Goal: Navigation & Orientation: Find specific page/section

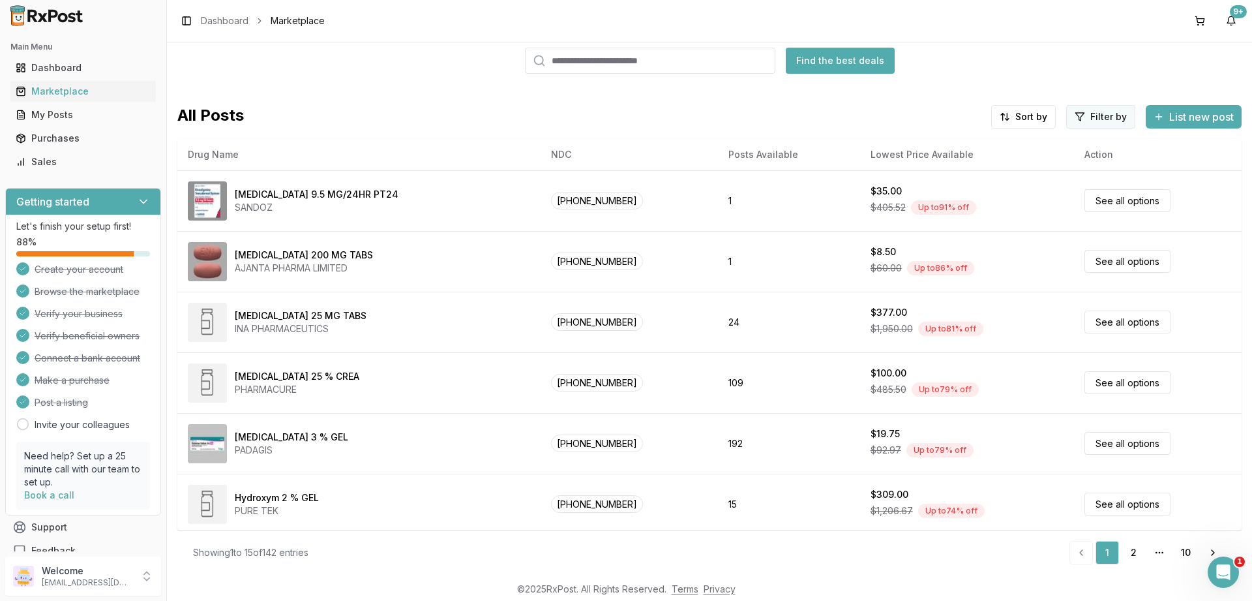
click at [1101, 116] on html "Main Menu Dashboard Marketplace My Posts Purchases Sales Getting started Let's …" at bounding box center [626, 300] width 1252 height 601
click at [954, 142] on button "button" at bounding box center [952, 145] width 10 height 10
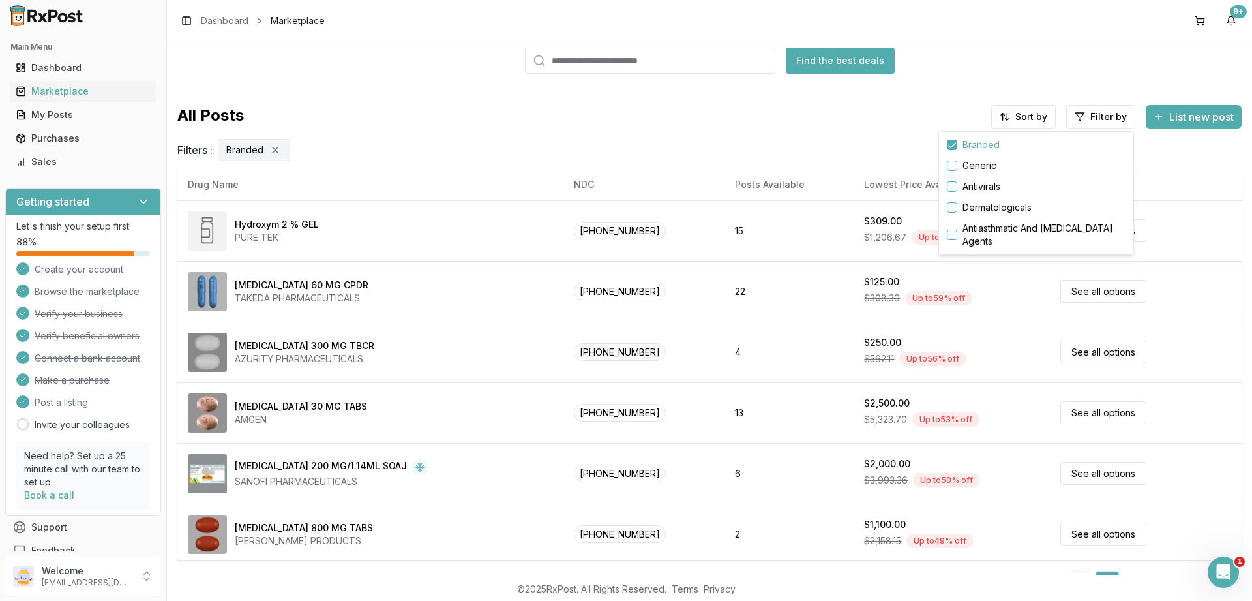
click at [1023, 117] on html "Main Menu Dashboard Marketplace My Posts Purchases Sales Getting started Let's …" at bounding box center [626, 300] width 1252 height 601
click at [946, 142] on div "Drug Name" at bounding box center [991, 144] width 124 height 21
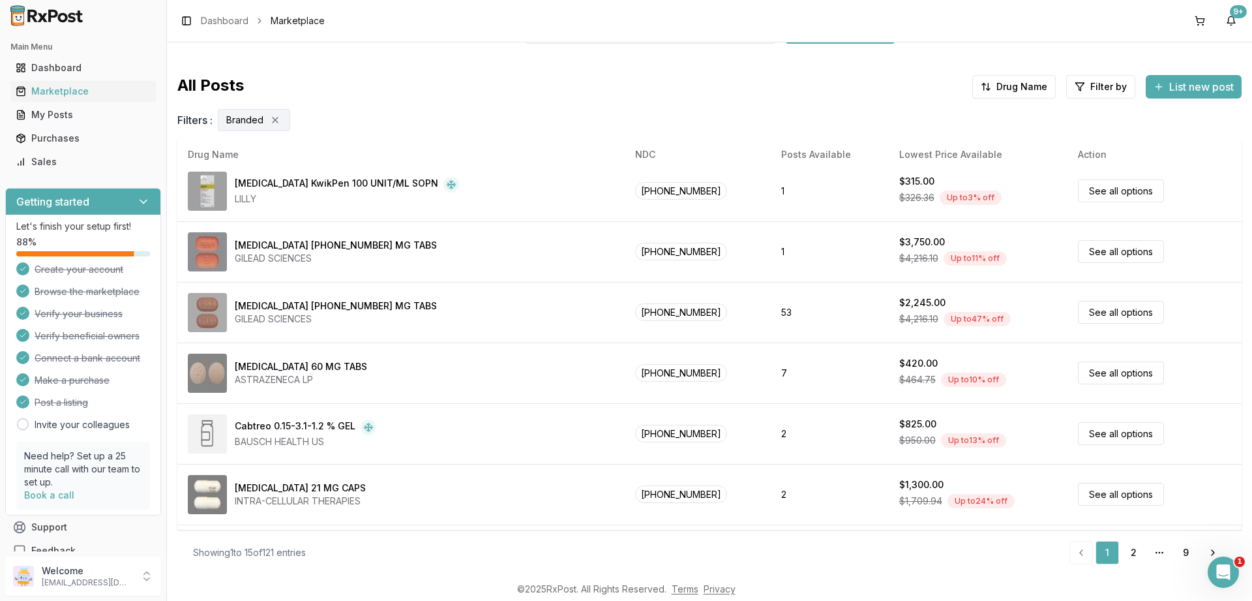
scroll to position [611, 0]
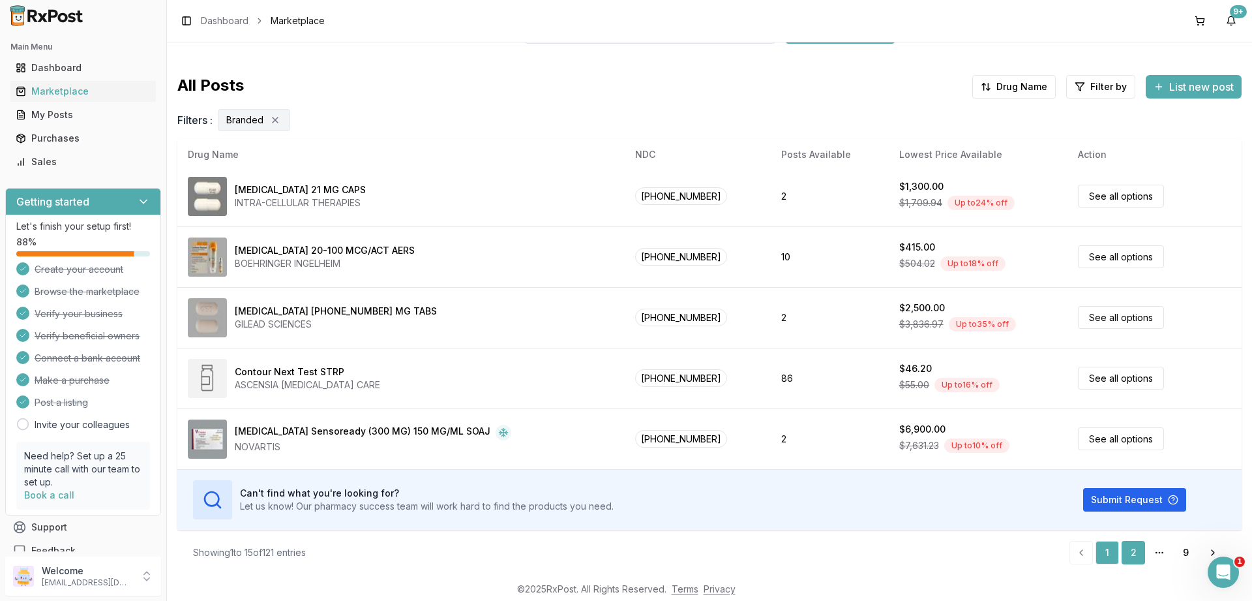
click at [1137, 553] on link "2" at bounding box center [1133, 552] width 23 height 23
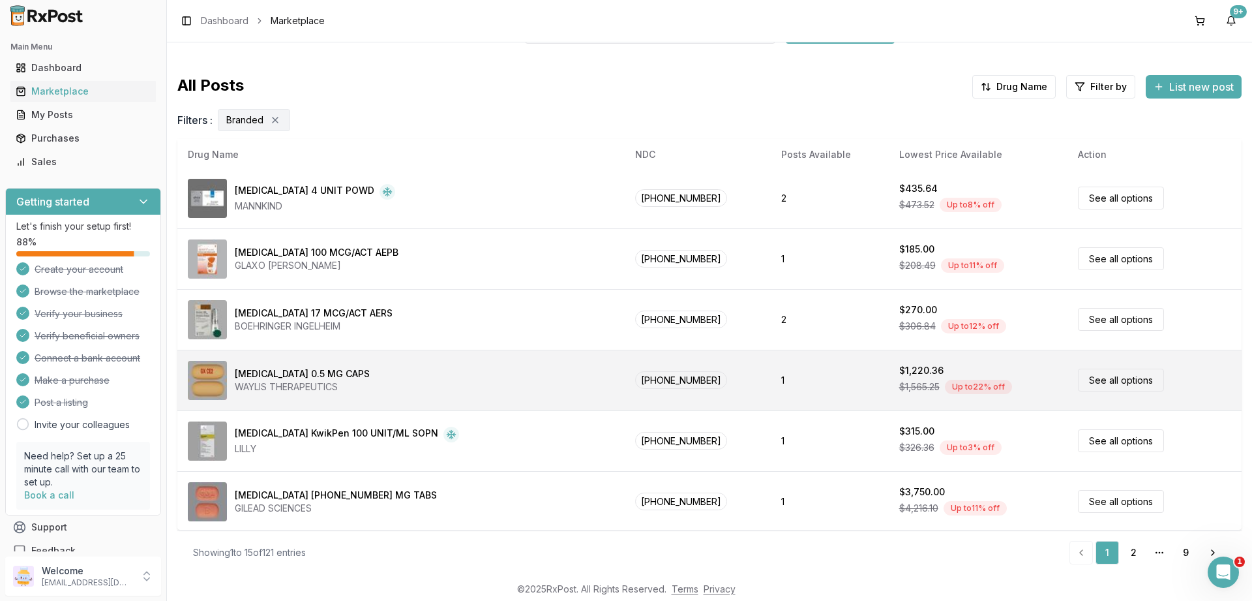
scroll to position [0, 0]
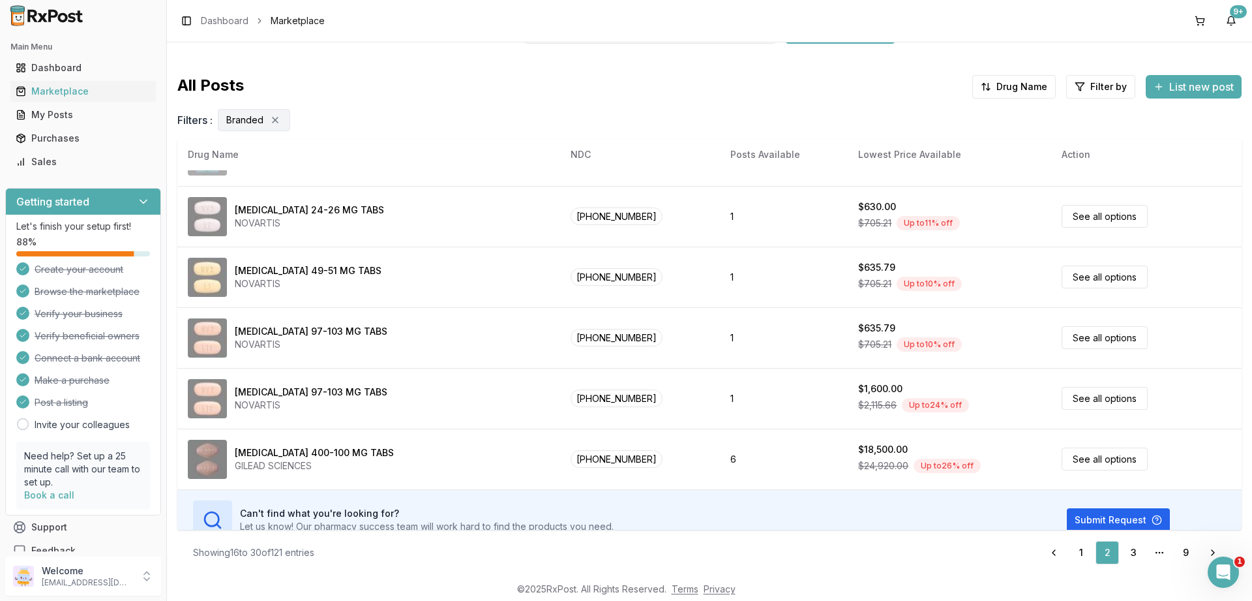
scroll to position [611, 0]
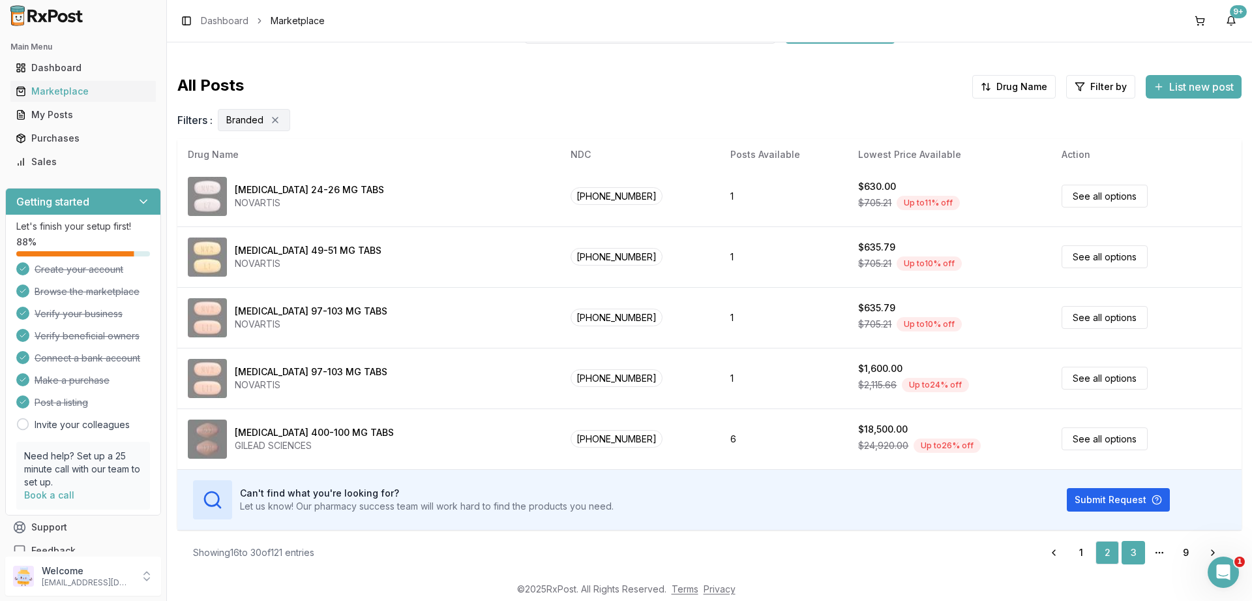
click at [1134, 547] on link "3" at bounding box center [1133, 552] width 23 height 23
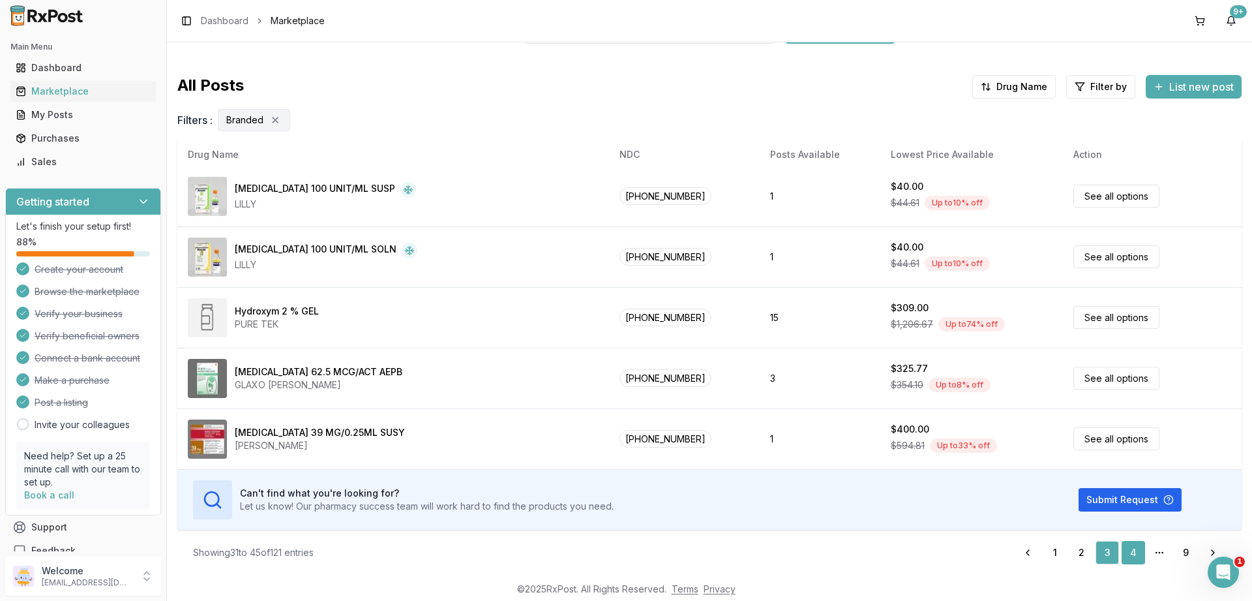
click at [1132, 550] on link "4" at bounding box center [1133, 552] width 23 height 23
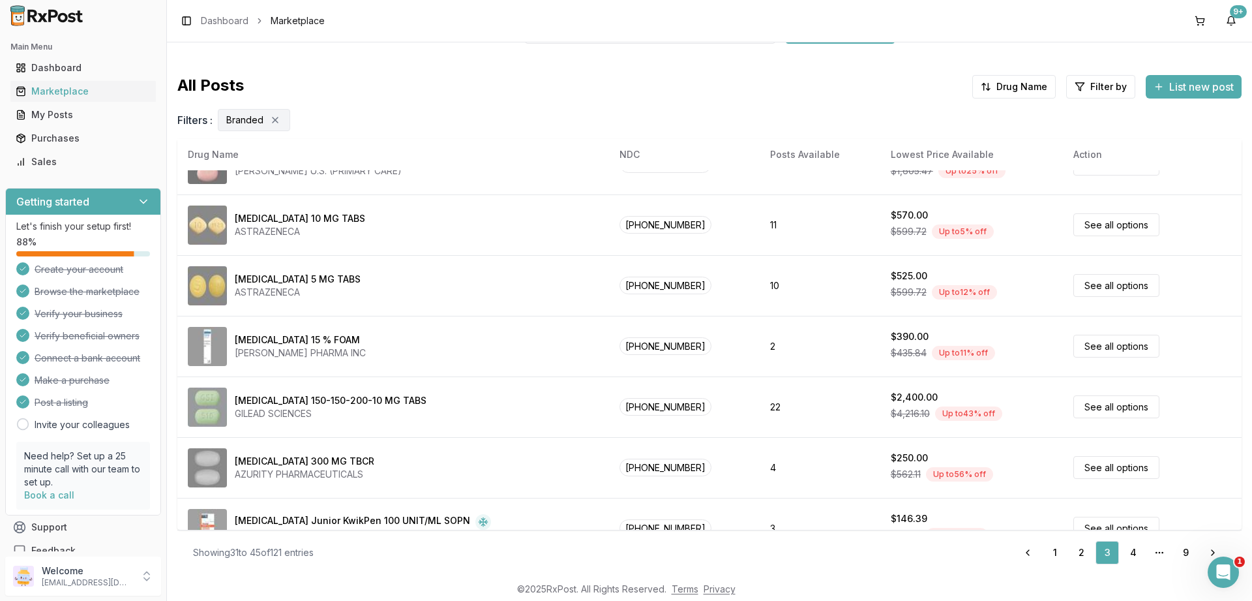
scroll to position [142, 0]
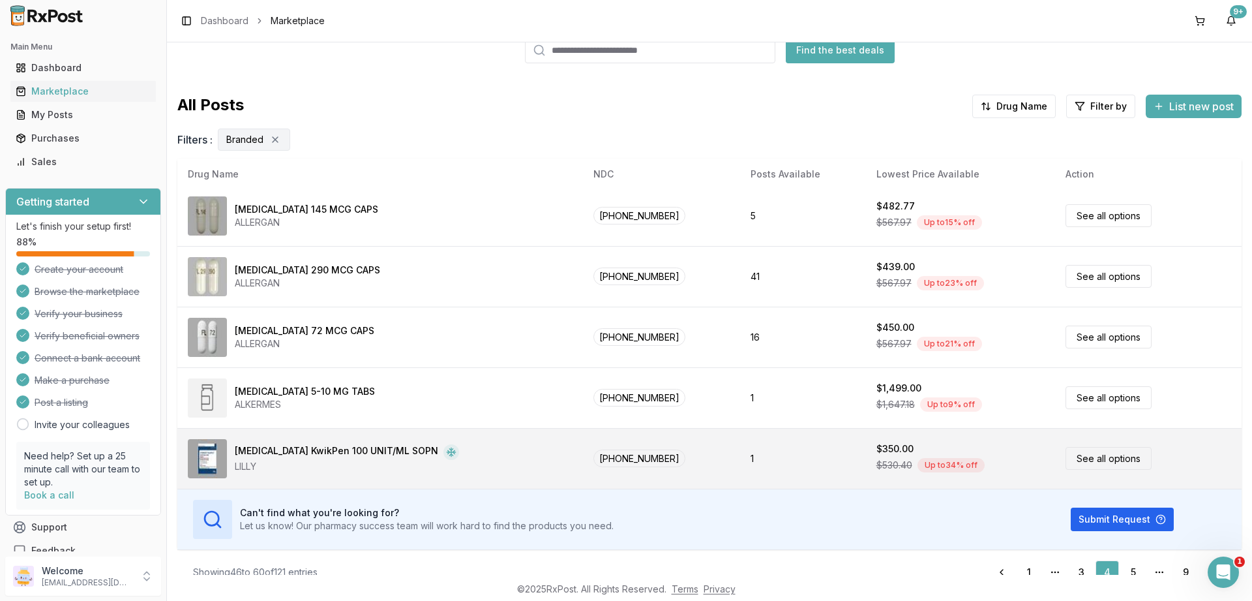
scroll to position [87, 0]
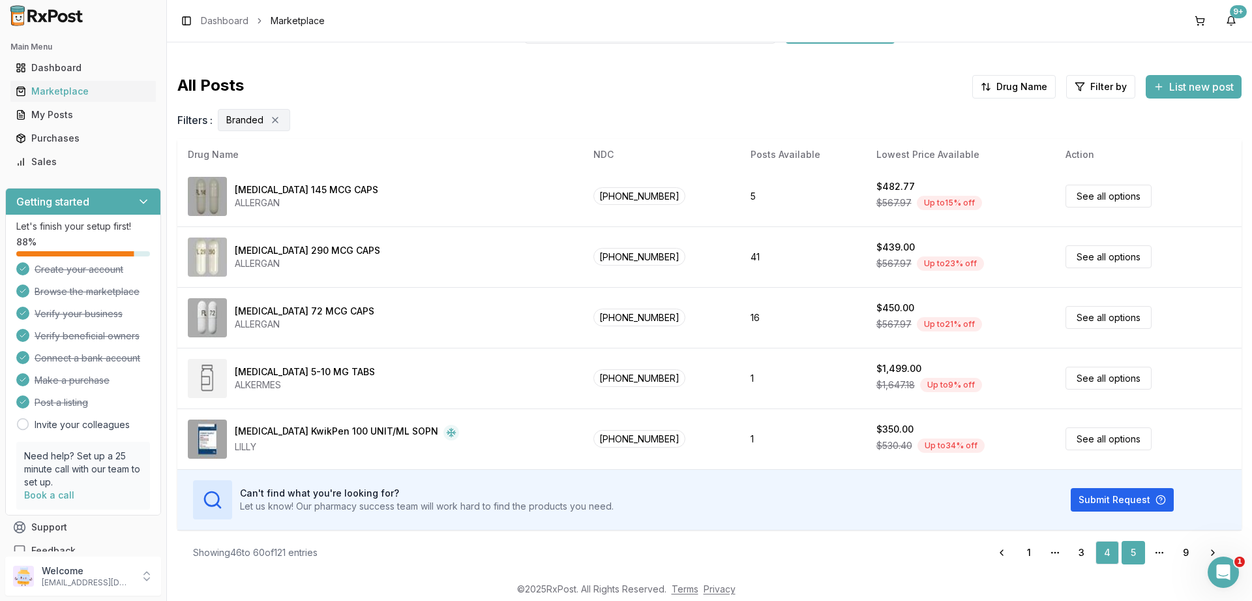
drag, startPoint x: 1137, startPoint y: 553, endPoint x: 1122, endPoint y: 550, distance: 15.2
click at [1137, 552] on link "5" at bounding box center [1133, 552] width 23 height 23
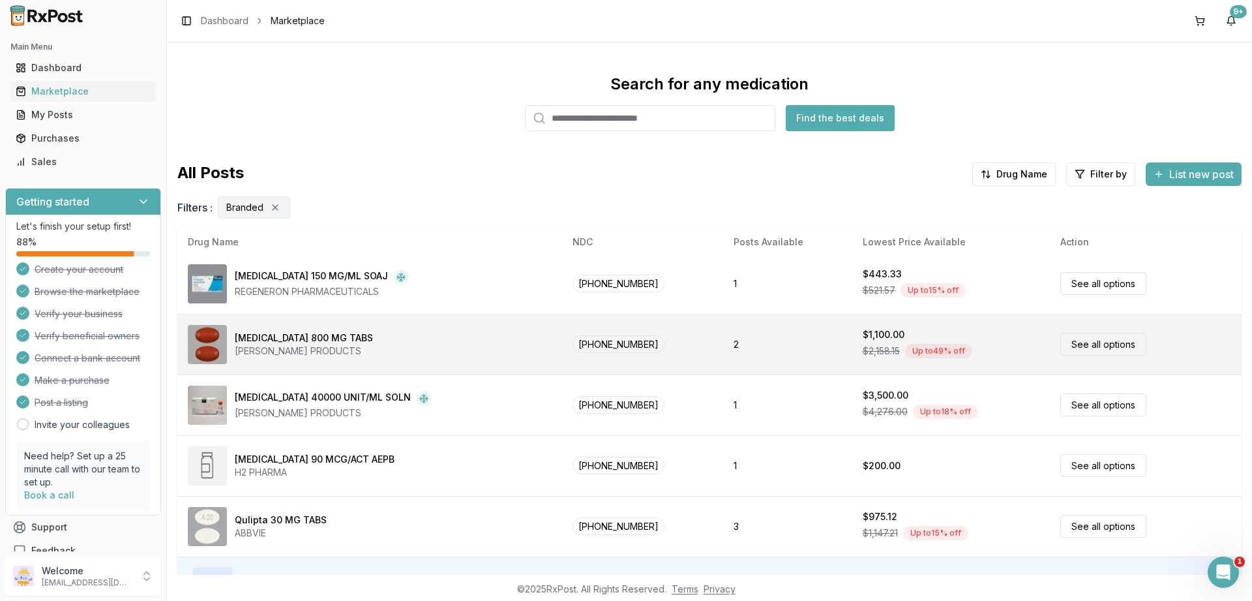
scroll to position [87, 0]
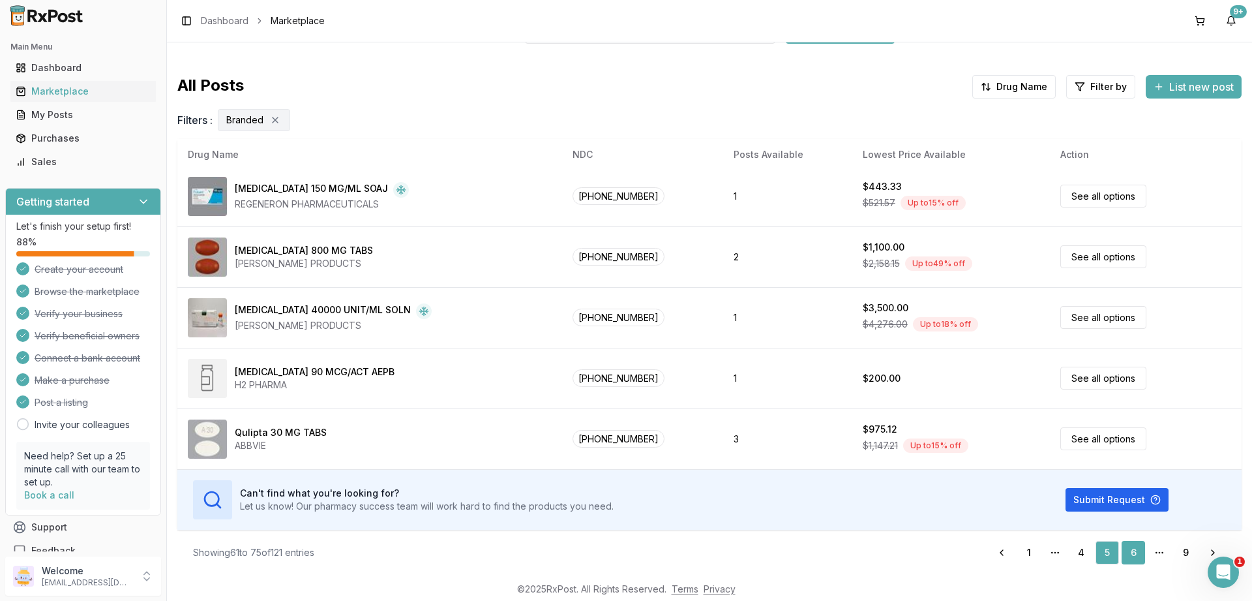
click at [1131, 552] on link "6" at bounding box center [1133, 552] width 23 height 23
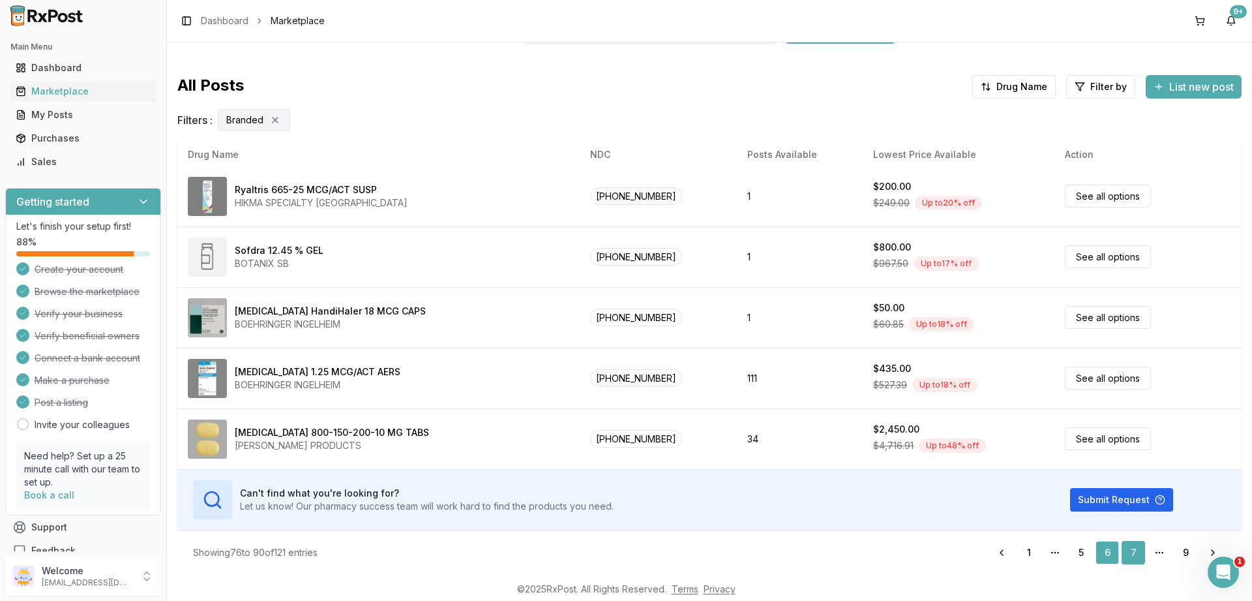
click at [1131, 551] on link "7" at bounding box center [1133, 552] width 23 height 23
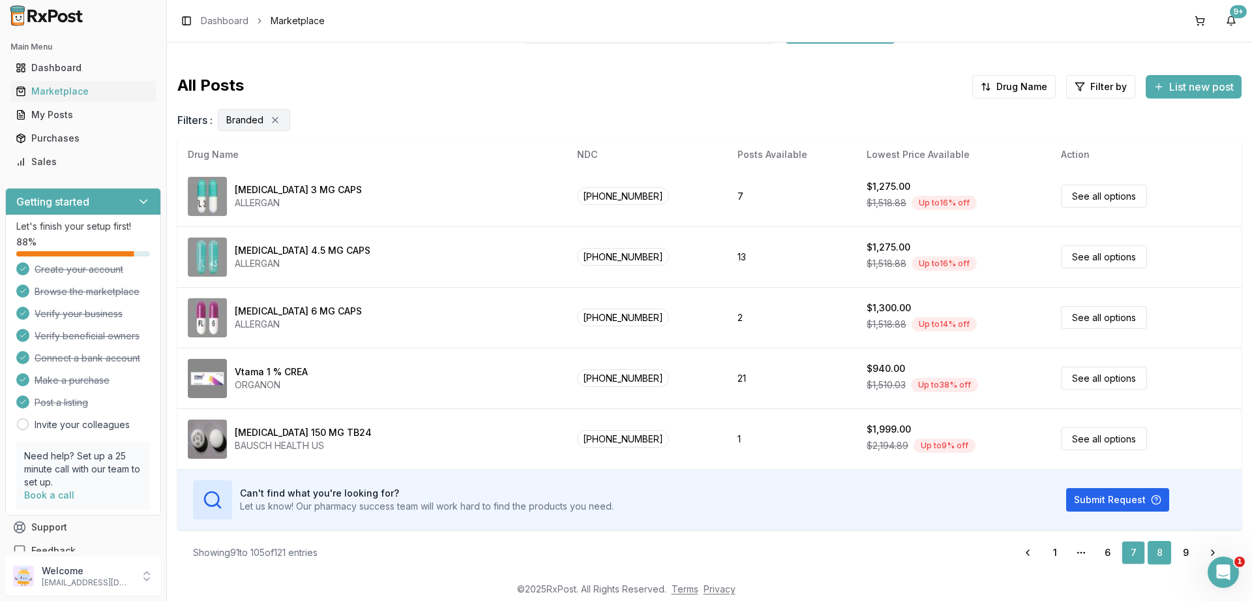
click at [1159, 552] on link "8" at bounding box center [1159, 552] width 23 height 23
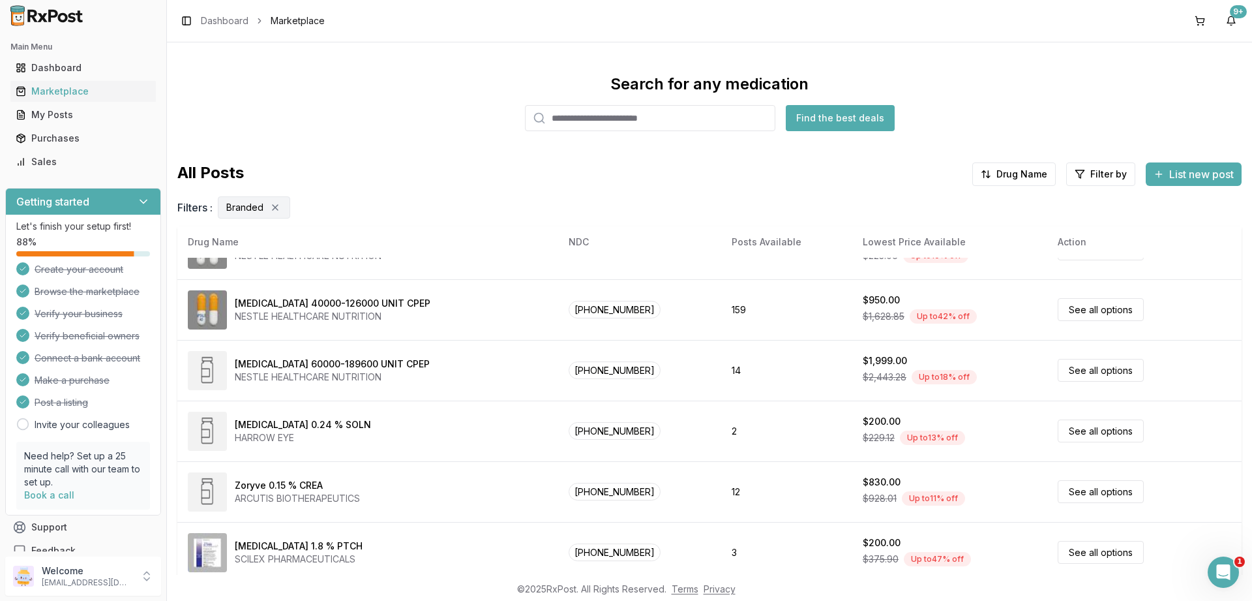
scroll to position [611, 0]
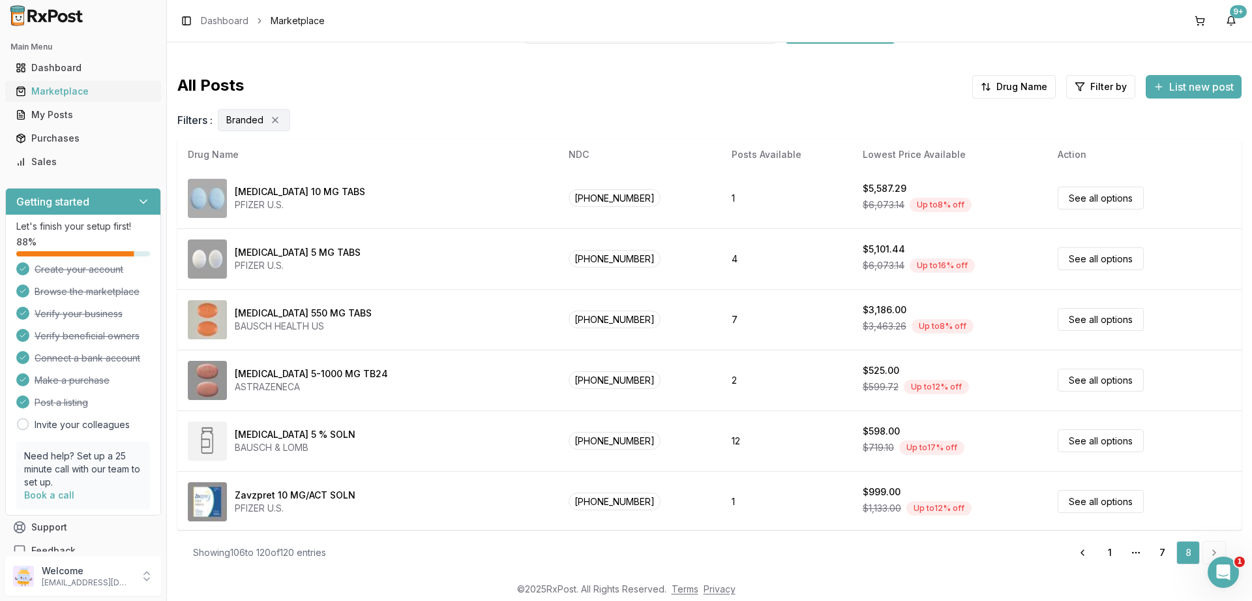
click at [48, 95] on div "Marketplace" at bounding box center [83, 91] width 135 height 13
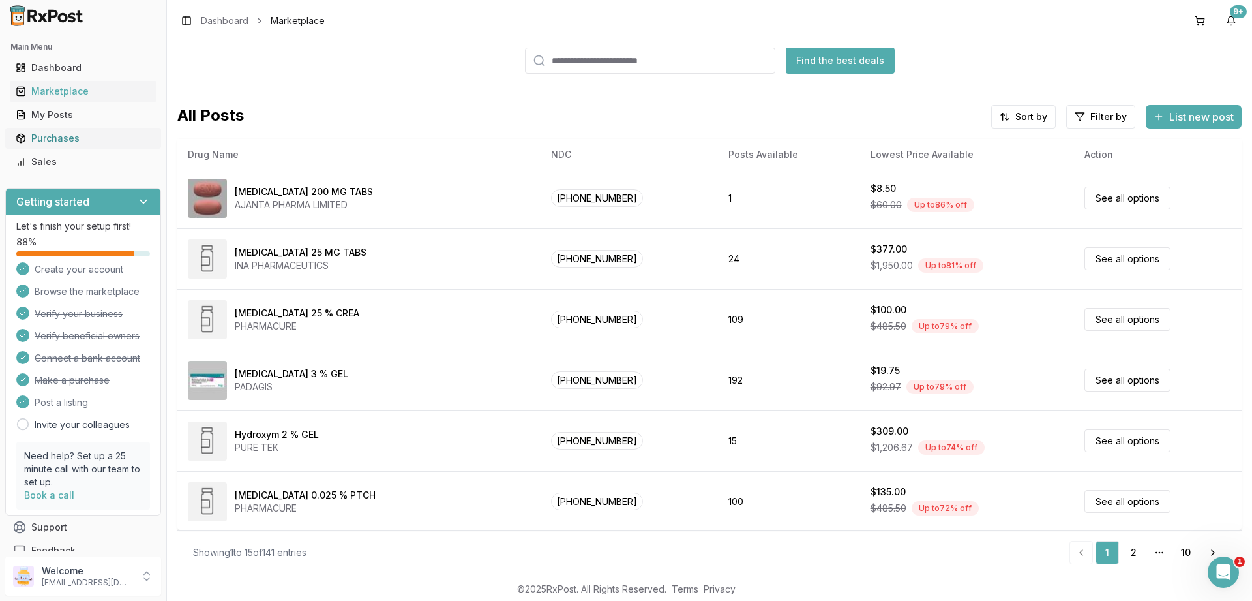
click at [57, 136] on div "Purchases" at bounding box center [83, 138] width 135 height 13
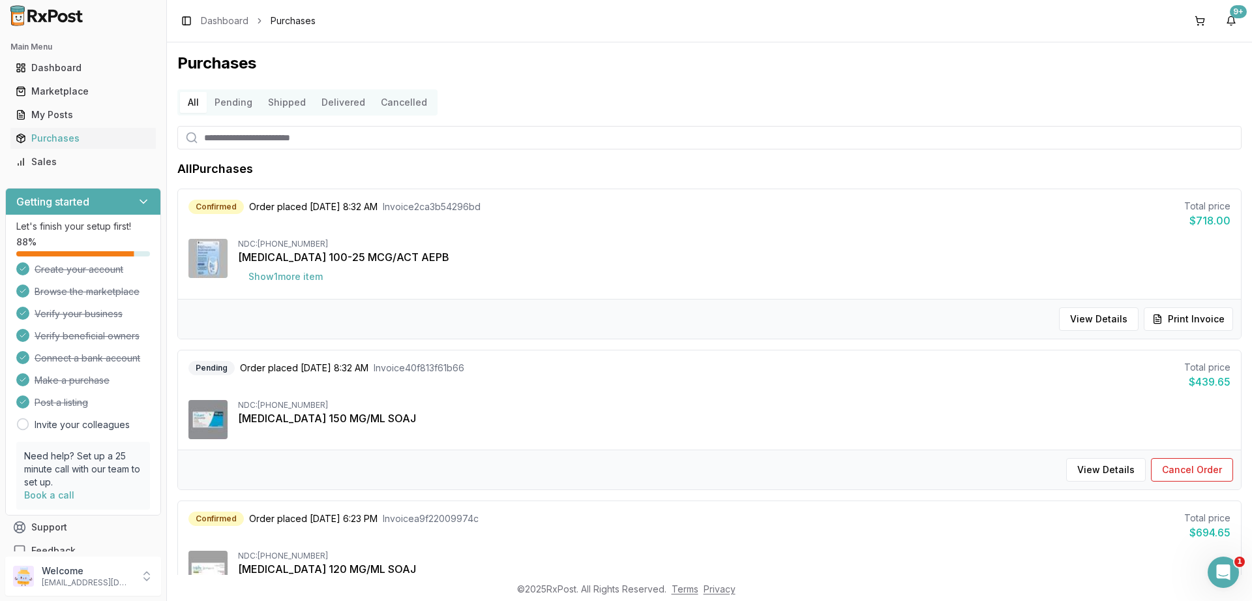
click at [232, 106] on button "Pending" at bounding box center [233, 102] width 53 height 21
